Goal: Task Accomplishment & Management: Manage account settings

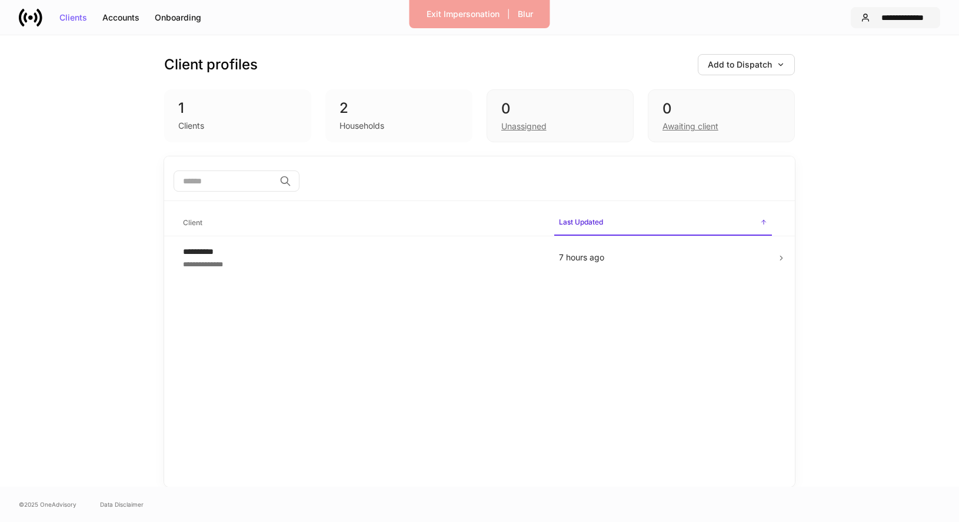
click at [891, 19] on div "**********" at bounding box center [902, 18] width 55 height 8
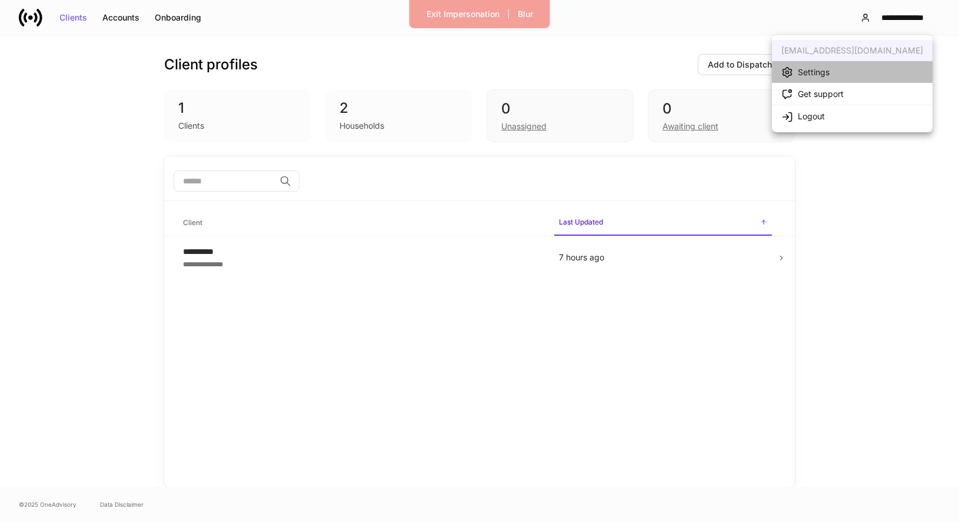
click at [863, 66] on li "Settings" at bounding box center [852, 72] width 161 height 22
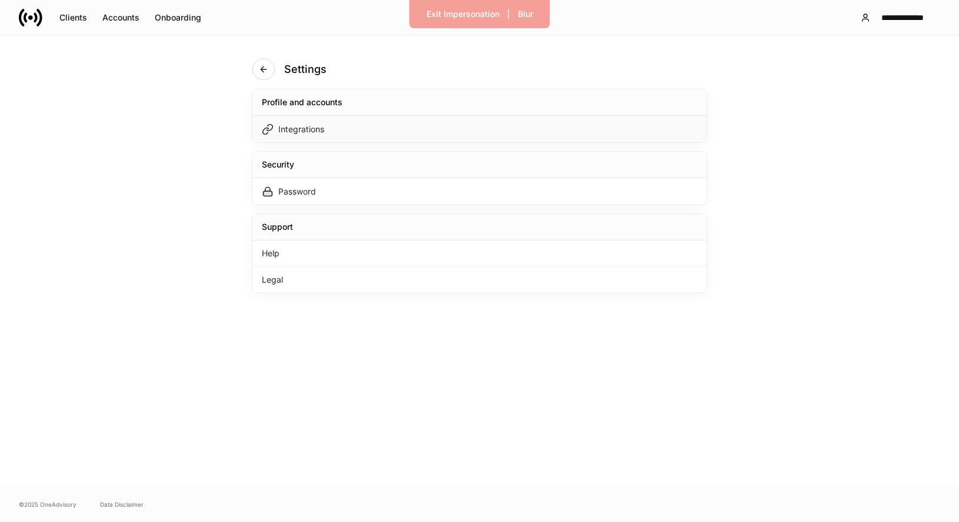
click at [445, 124] on div "Integrations" at bounding box center [479, 129] width 454 height 26
